Goal: Navigation & Orientation: Understand site structure

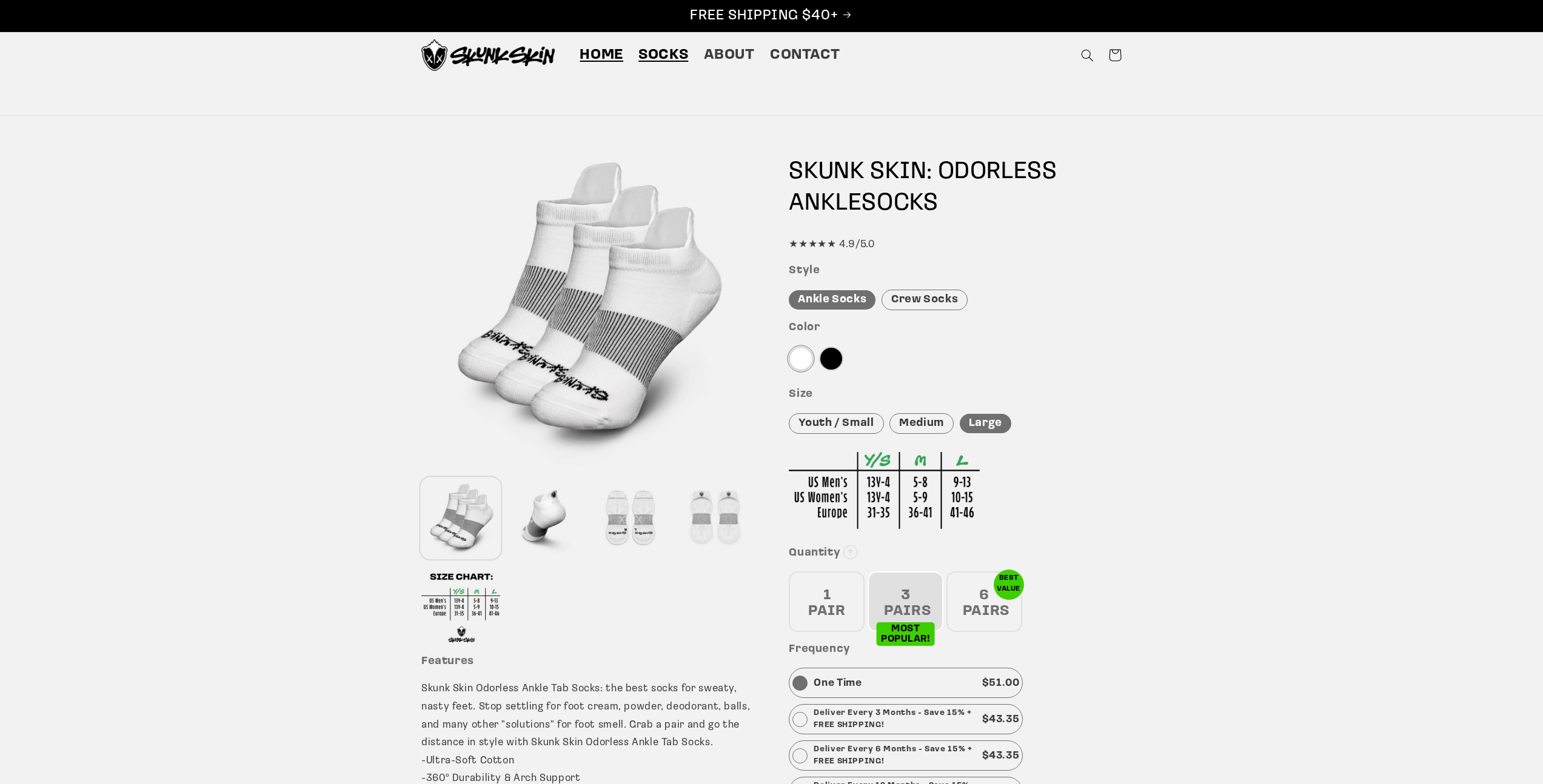
click at [581, 55] on span "Home" at bounding box center [601, 55] width 43 height 19
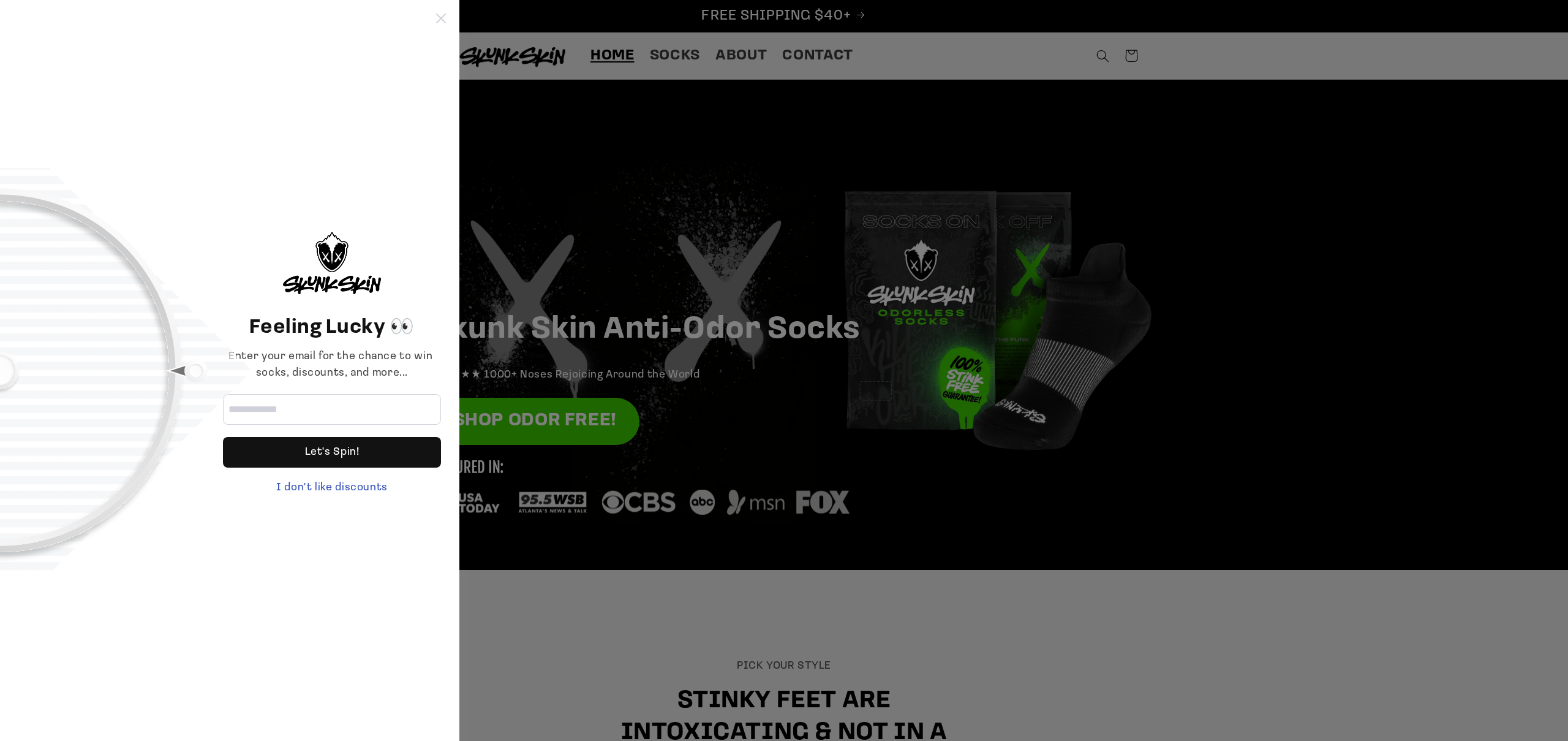
click at [445, 22] on div "Feeling Lucky 👀 Enter your email for the chance to win socks, discounts, and mo…" at bounding box center [229, 370] width 460 height 741
click at [441, 13] on icon at bounding box center [441, 18] width 10 height 10
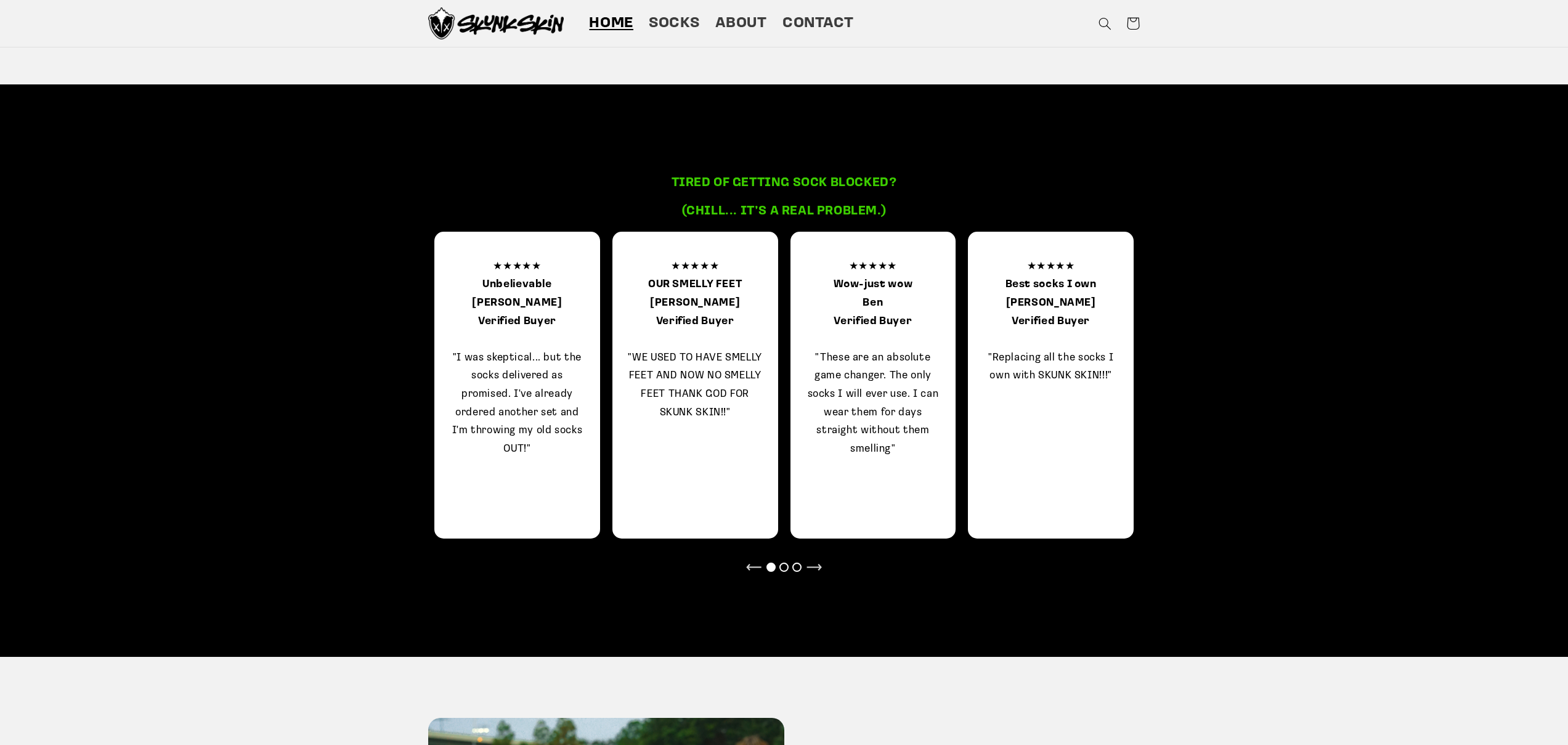
scroll to position [1183, 0]
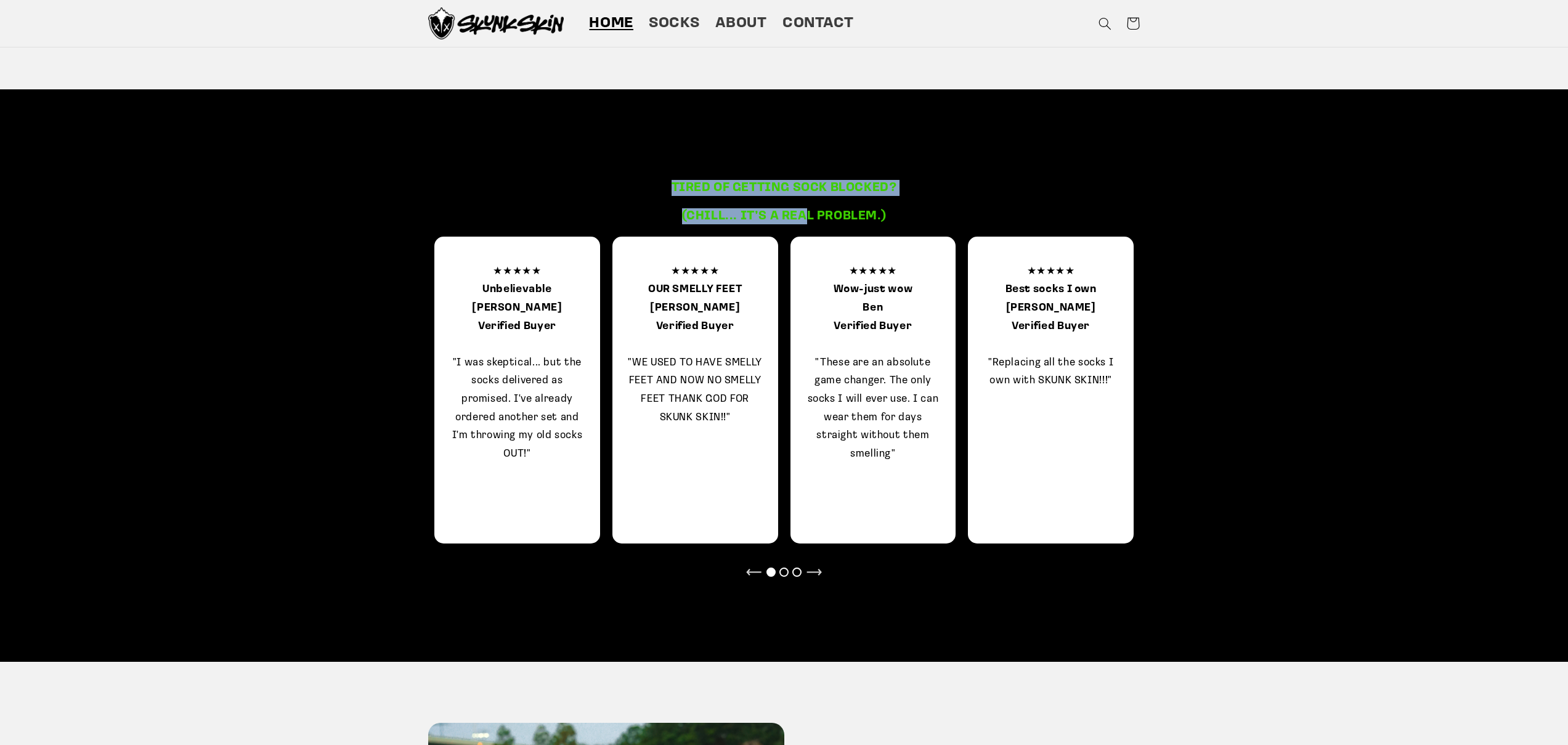
drag, startPoint x: 672, startPoint y: 190, endPoint x: 807, endPoint y: 208, distance: 136.2
click at [808, 210] on div "Tired of getting sock blocked? (chill... It’s a real problem.)" at bounding box center [784, 201] width 401 height 44
drag, startPoint x: 664, startPoint y: 188, endPoint x: 717, endPoint y: 189, distance: 53.0
click at [717, 189] on h3 "Tired of getting sock blocked?" at bounding box center [784, 187] width 401 height 16
drag, startPoint x: 673, startPoint y: 185, endPoint x: 828, endPoint y: 181, distance: 155.1
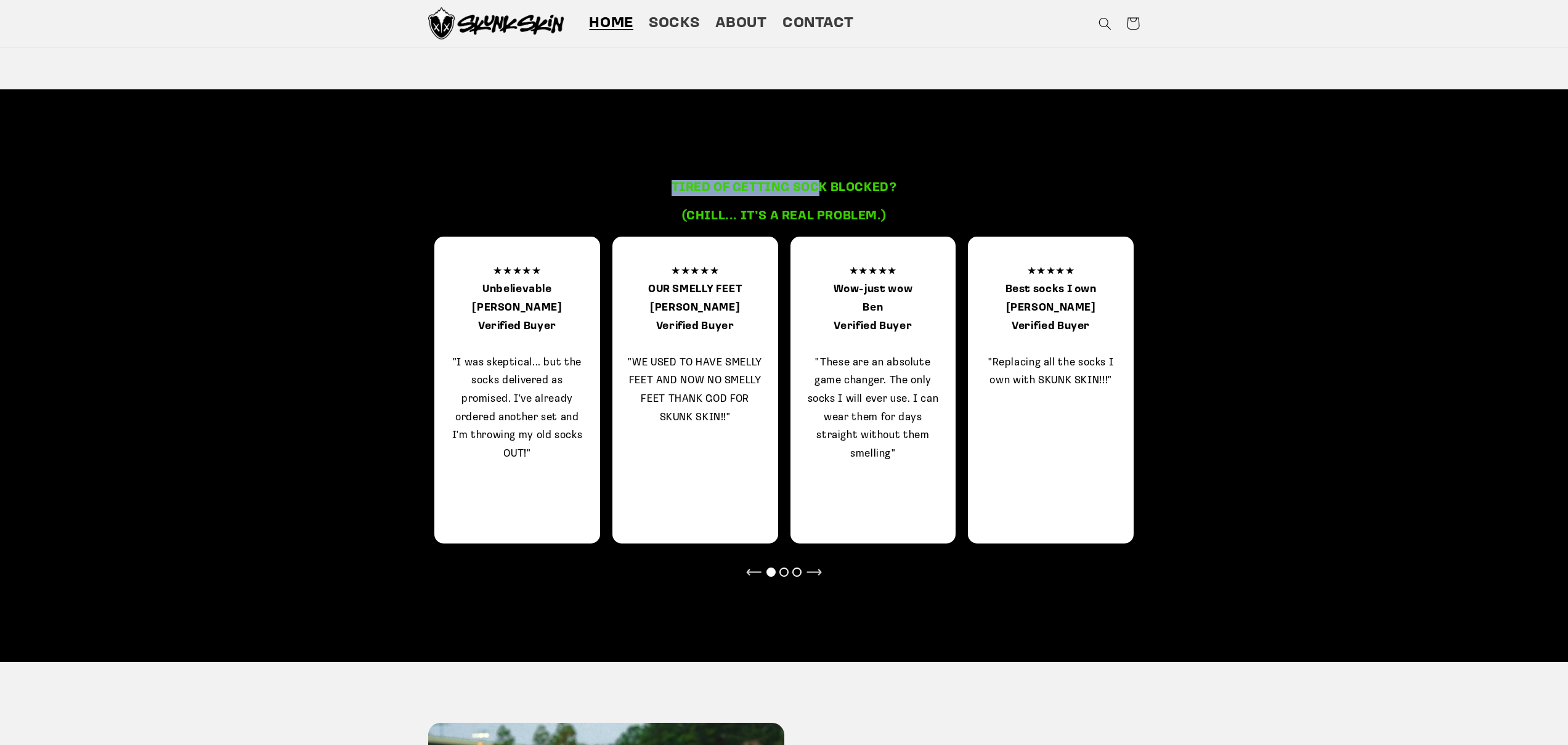
click at [819, 181] on h3 "Tired of getting sock blocked?" at bounding box center [784, 187] width 401 height 16
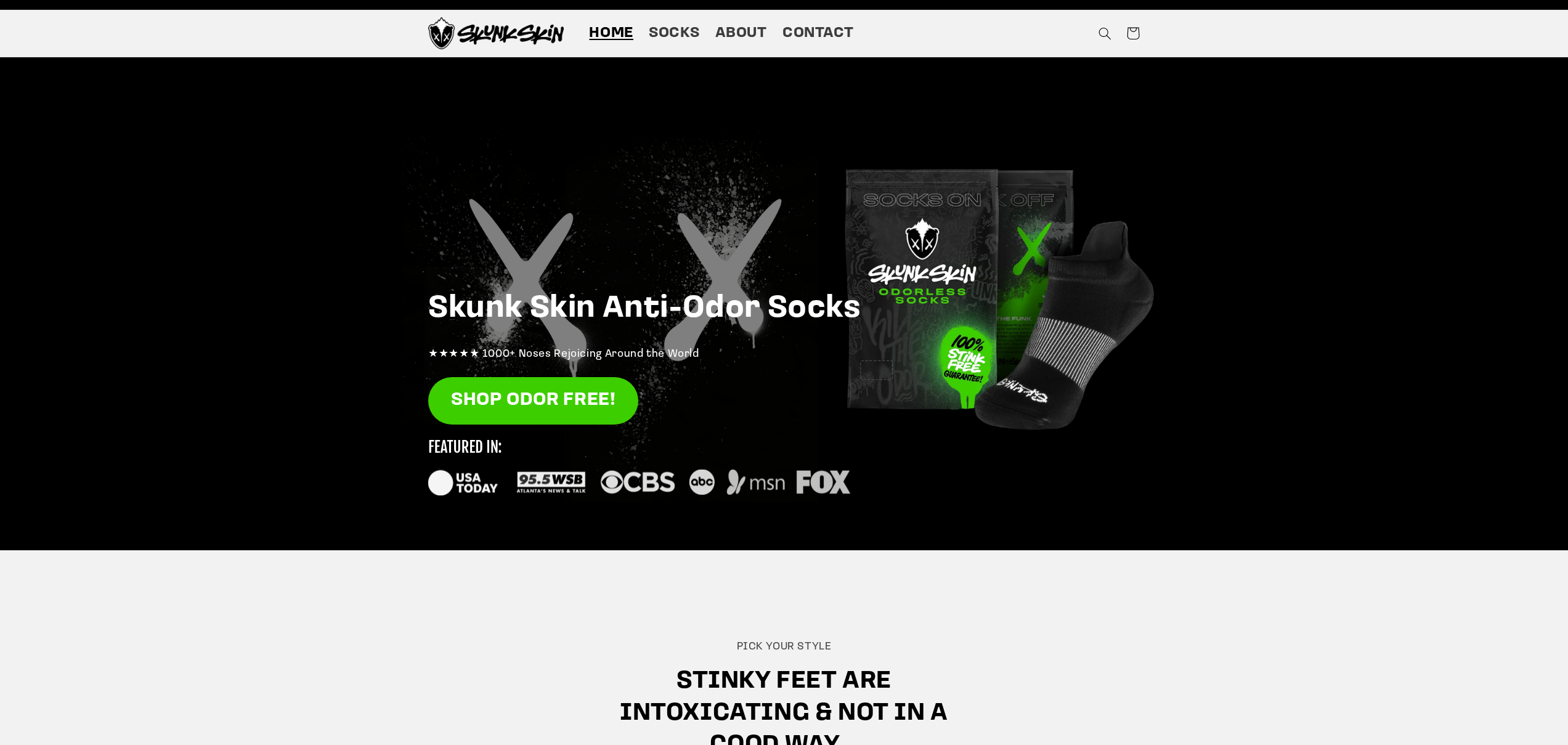
scroll to position [0, 0]
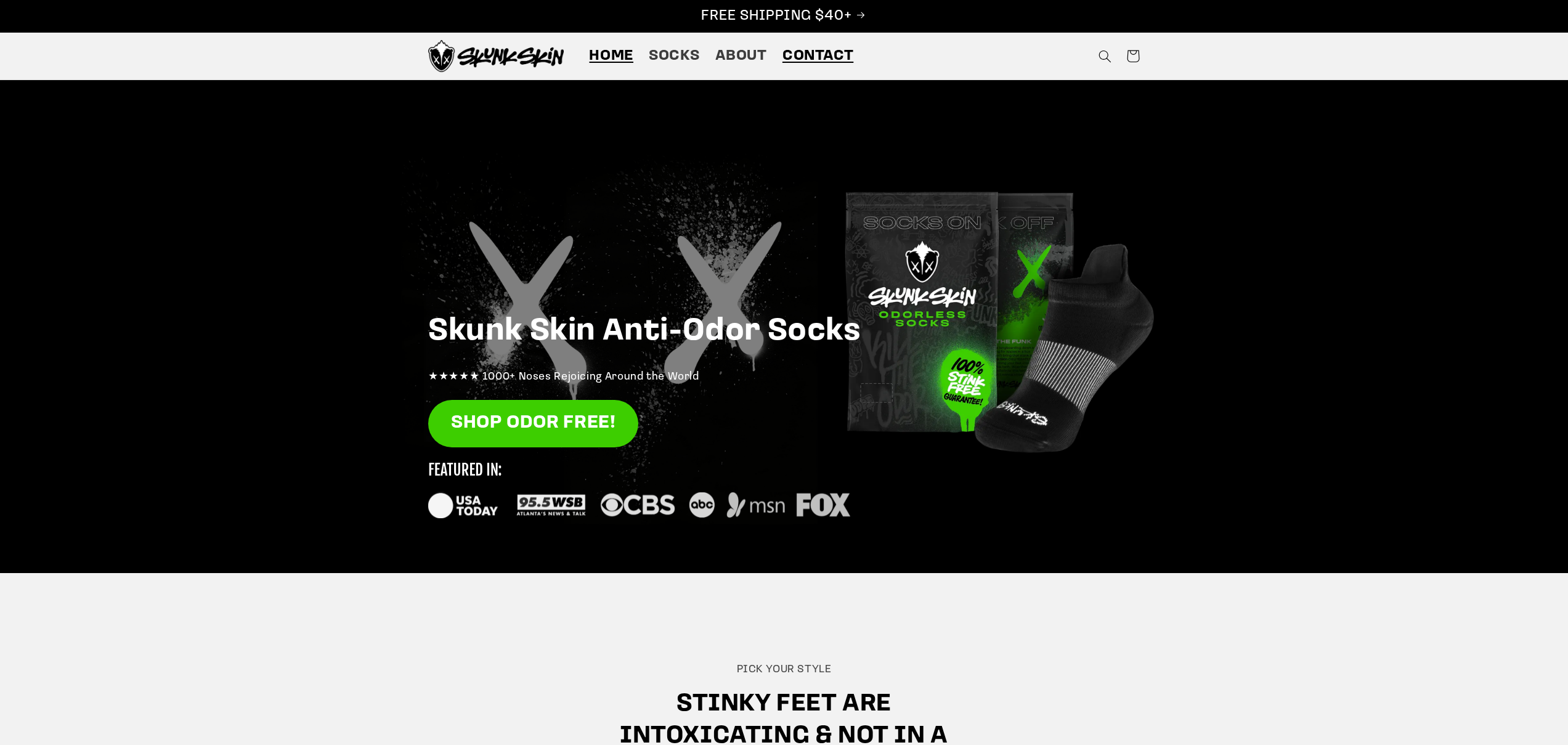
click at [834, 55] on span "Contact" at bounding box center [817, 56] width 71 height 19
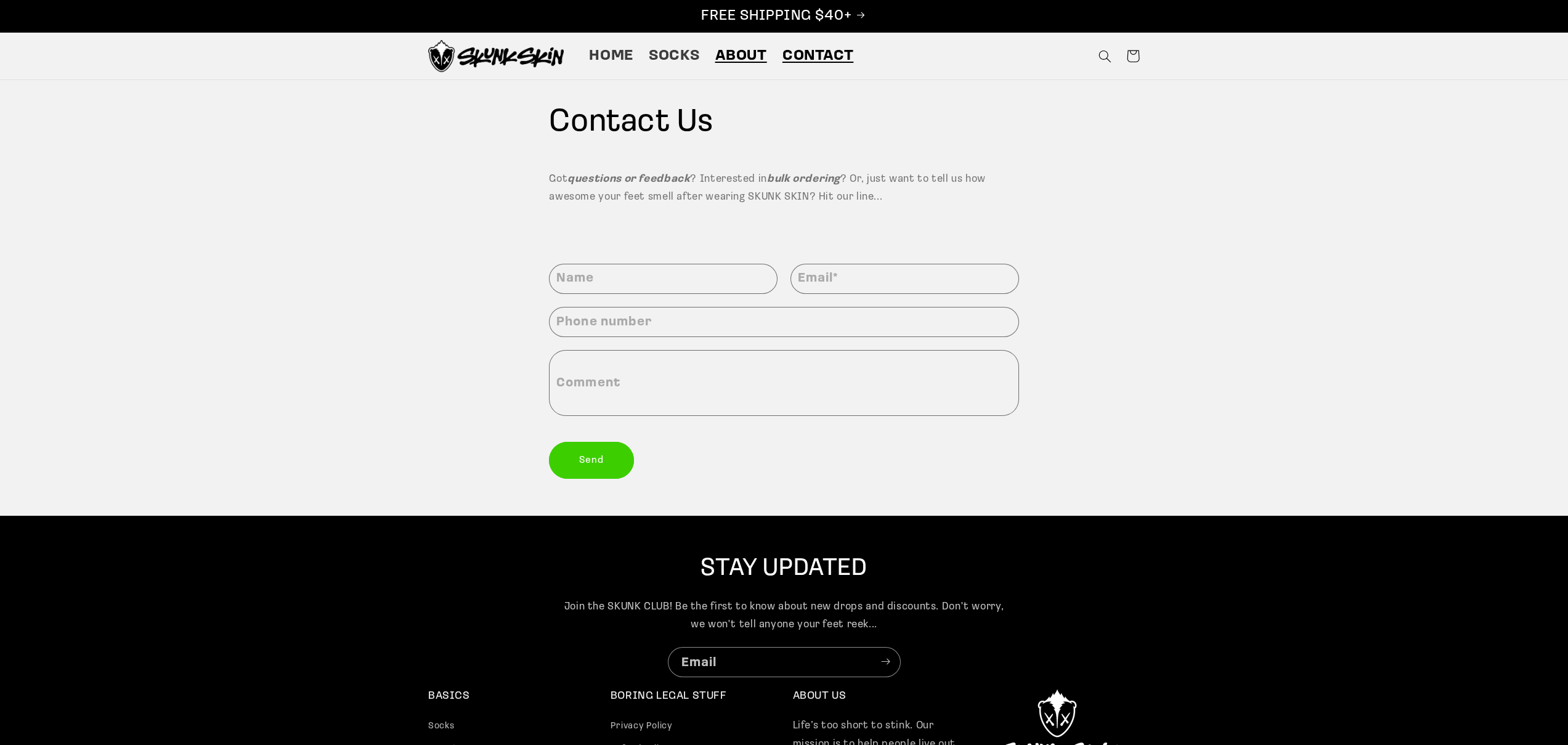
click at [745, 58] on span "About" at bounding box center [741, 56] width 52 height 19
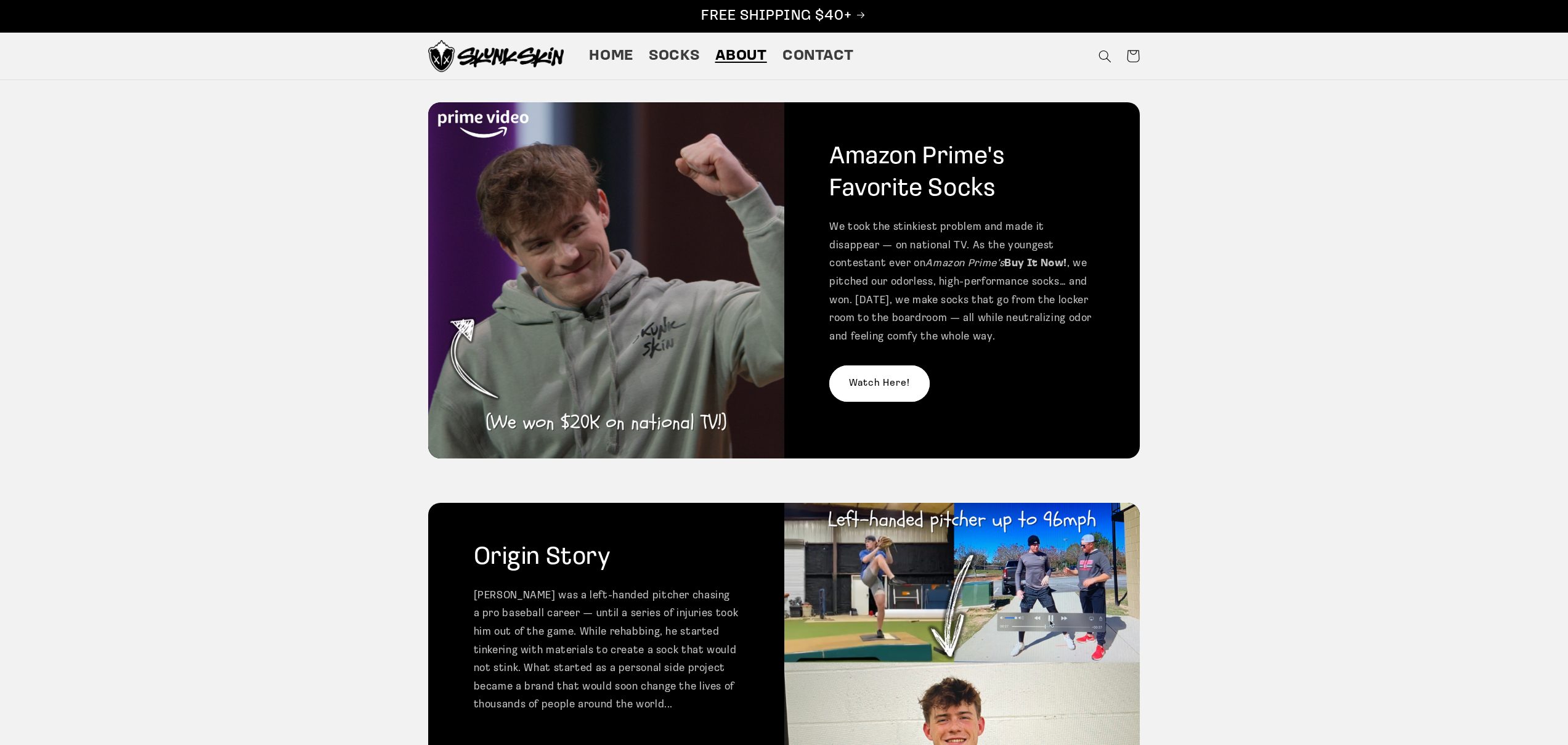
click at [408, 344] on div "Amazon Prime's Favorite Socks We took the stinkiest problem and made it disappe…" at bounding box center [784, 280] width 776 height 401
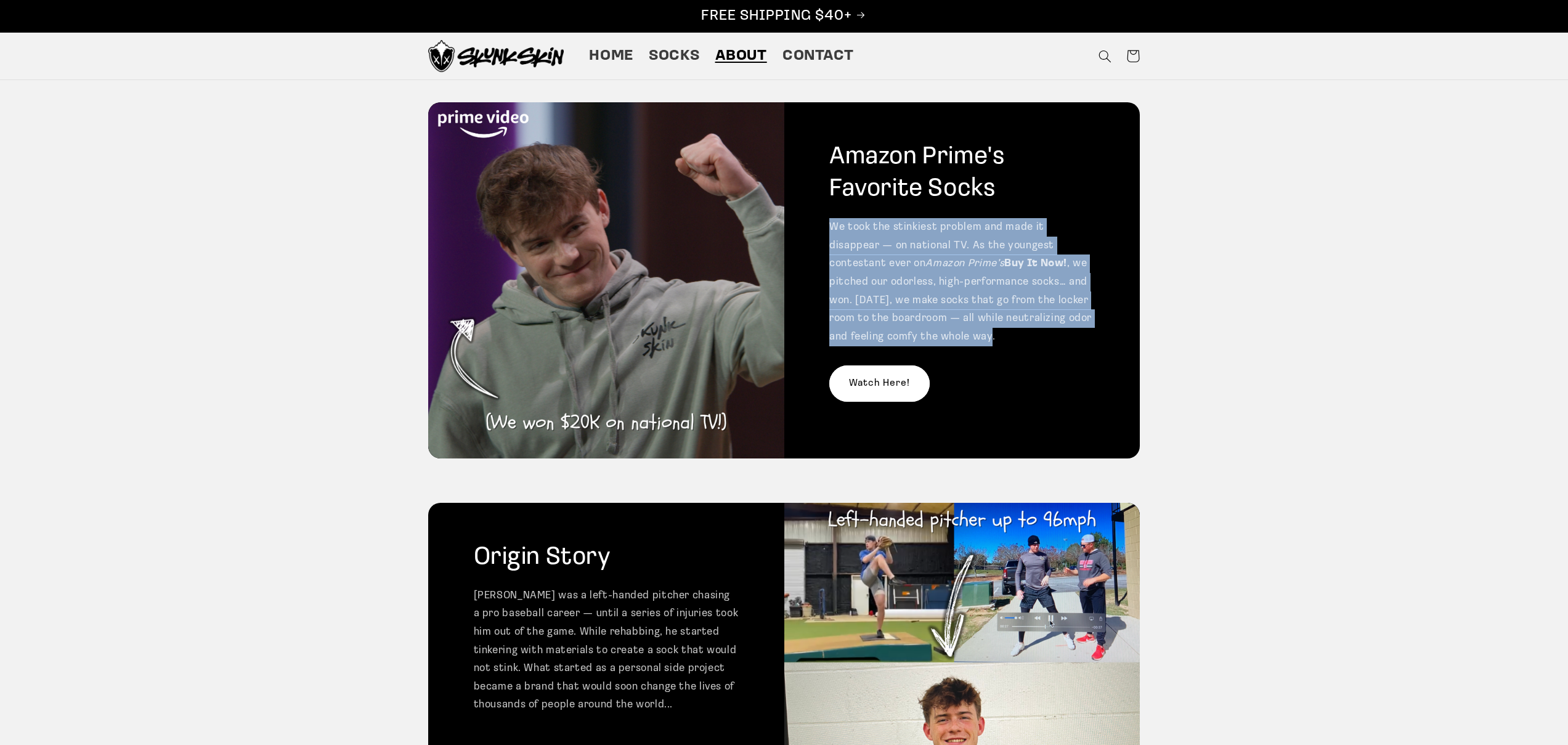
drag, startPoint x: 832, startPoint y: 225, endPoint x: 1026, endPoint y: 333, distance: 222.0
click at [1026, 333] on p "We took the stinkiest problem and made it disappear — on national TV. As the yo…" at bounding box center [962, 282] width 265 height 128
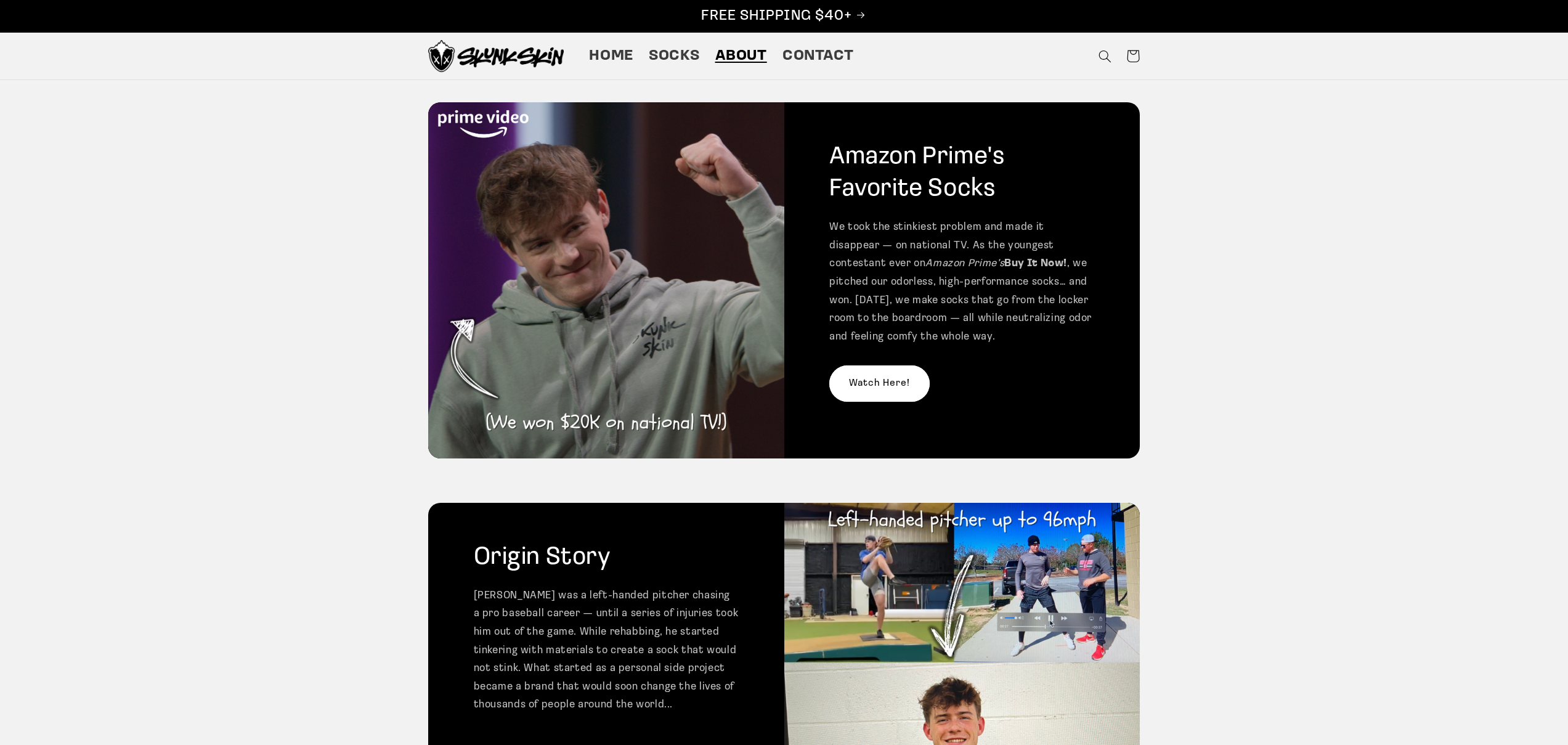
click at [1019, 336] on p "We took the stinkiest problem and made it disappear — on national TV. As the yo…" at bounding box center [962, 282] width 265 height 128
click at [592, 54] on span "Home" at bounding box center [610, 56] width 44 height 19
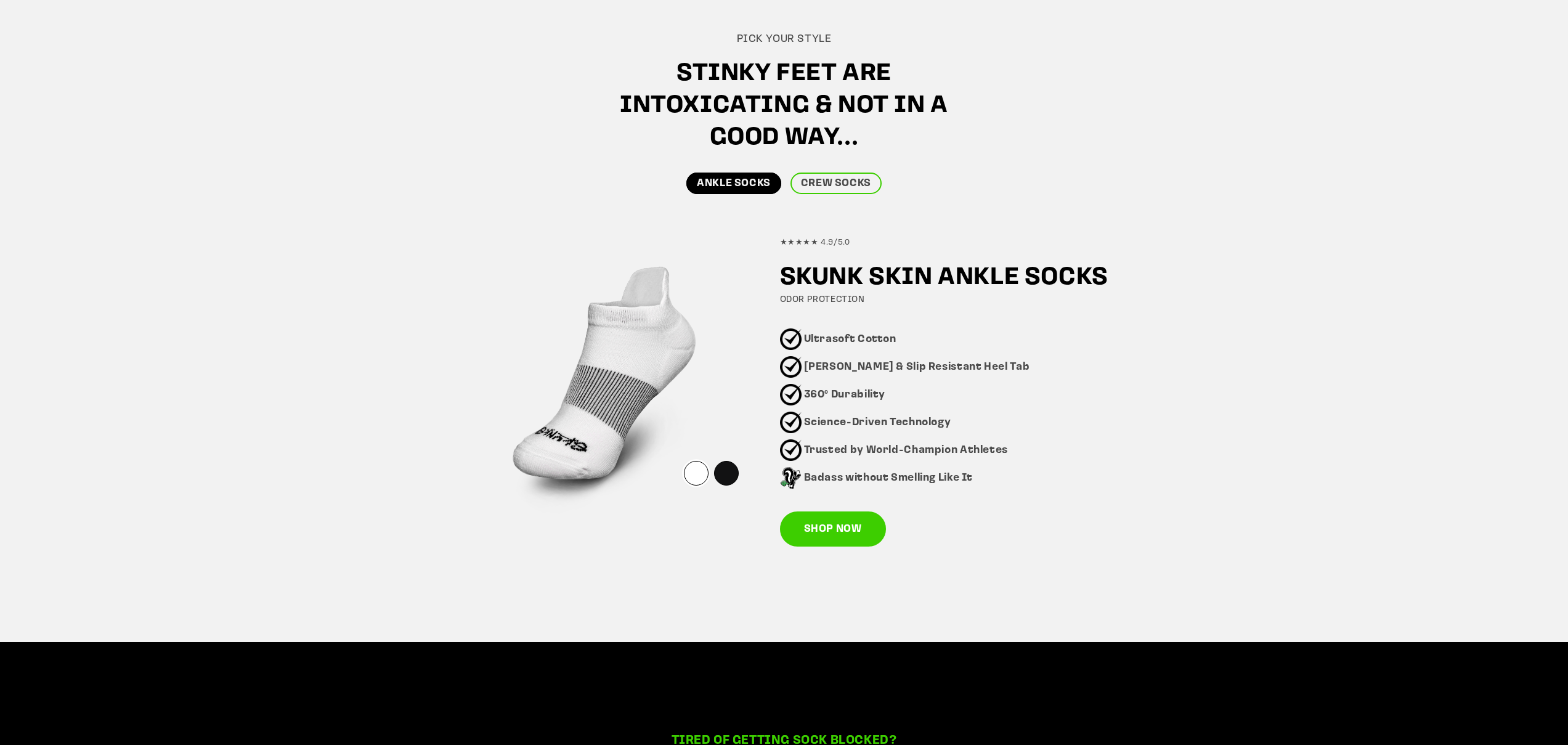
scroll to position [665, 0]
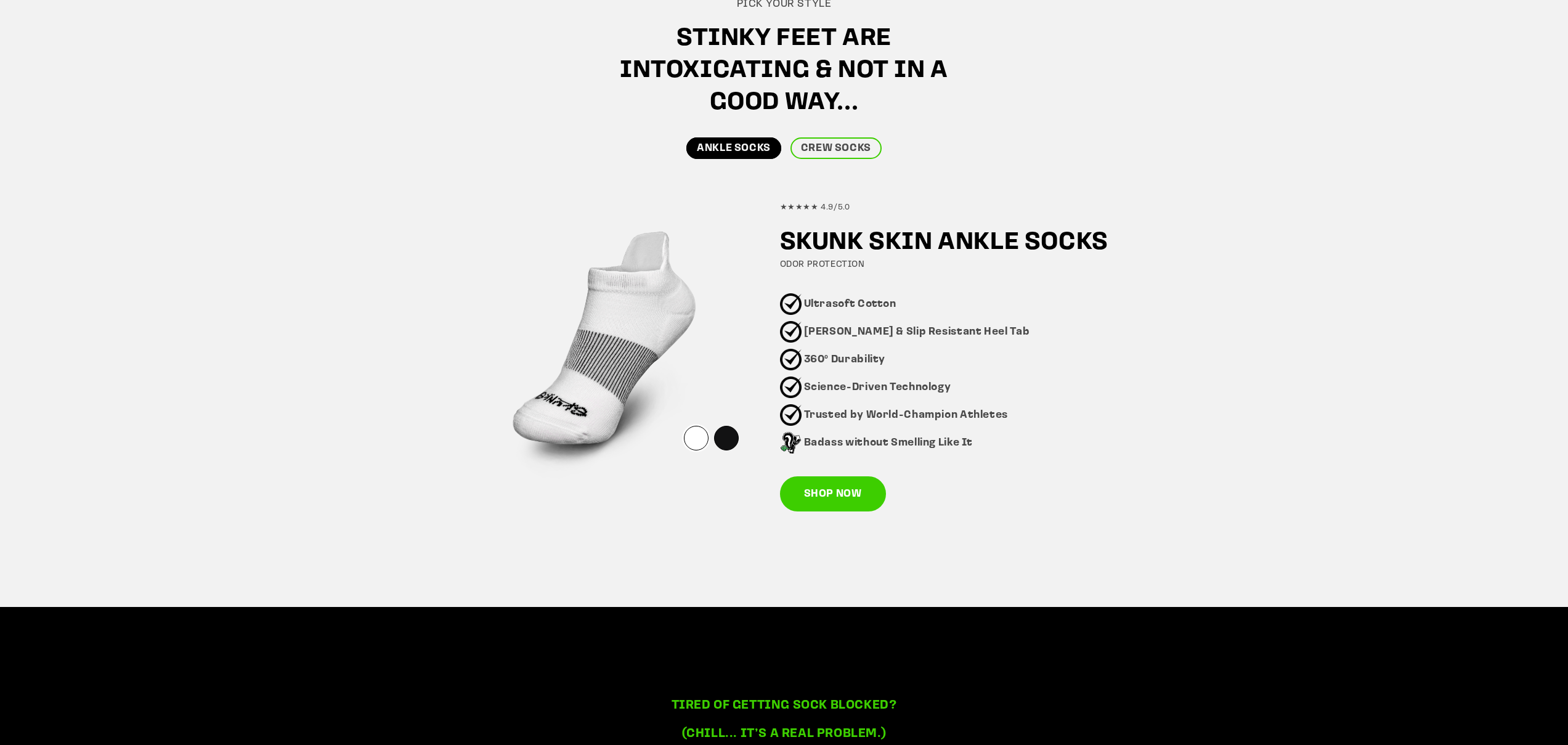
drag, startPoint x: 816, startPoint y: 443, endPoint x: 859, endPoint y: 447, distance: 43.2
click at [859, 447] on strong "Badass without Smelling Like It" at bounding box center [888, 442] width 169 height 11
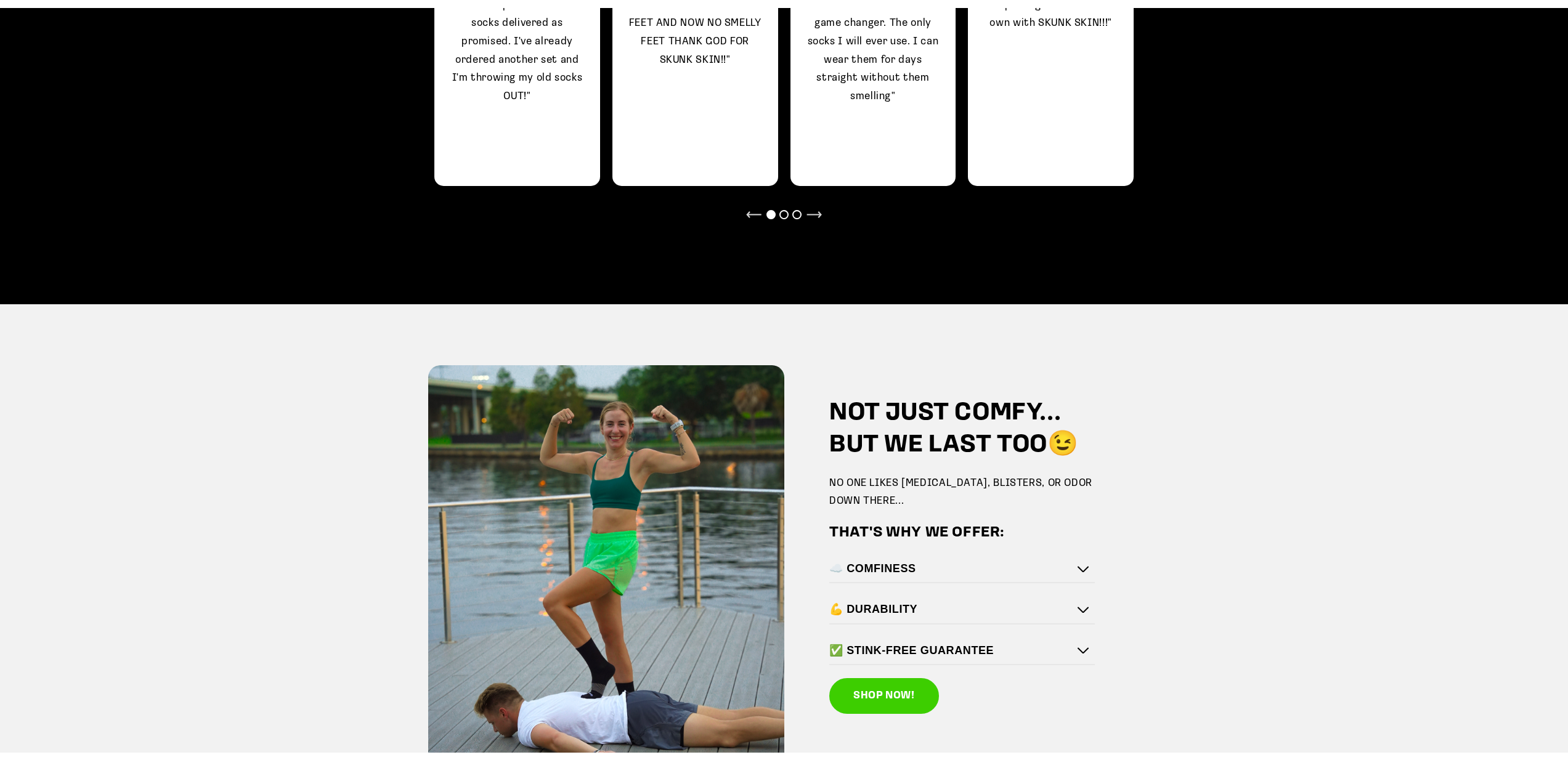
scroll to position [1552, 0]
